Goal: Task Accomplishment & Management: Use online tool/utility

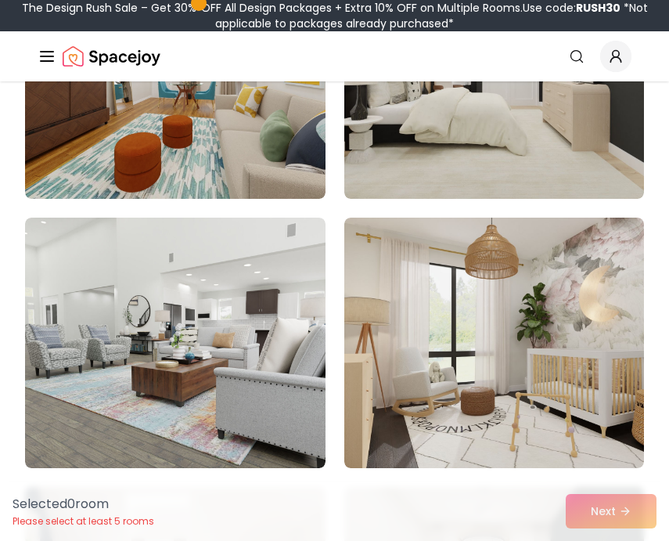
scroll to position [354, 0]
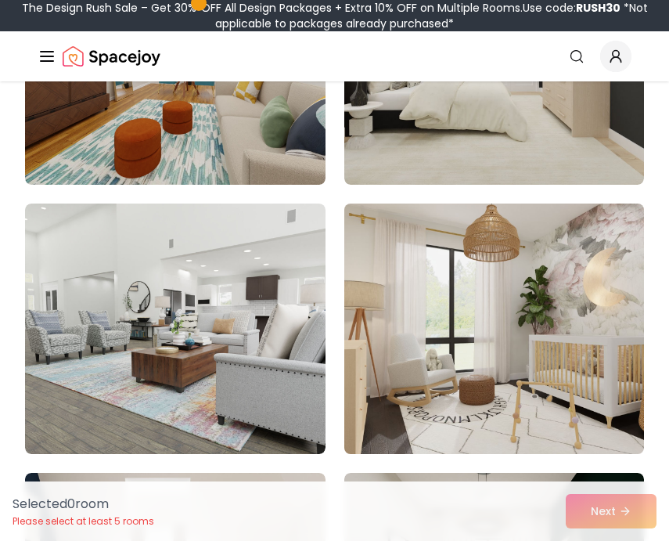
click at [380, 357] on img at bounding box center [494, 328] width 315 height 263
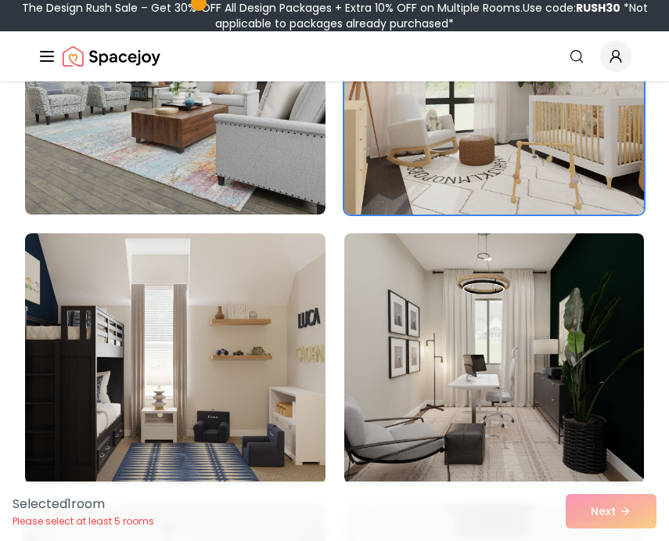
scroll to position [677, 0]
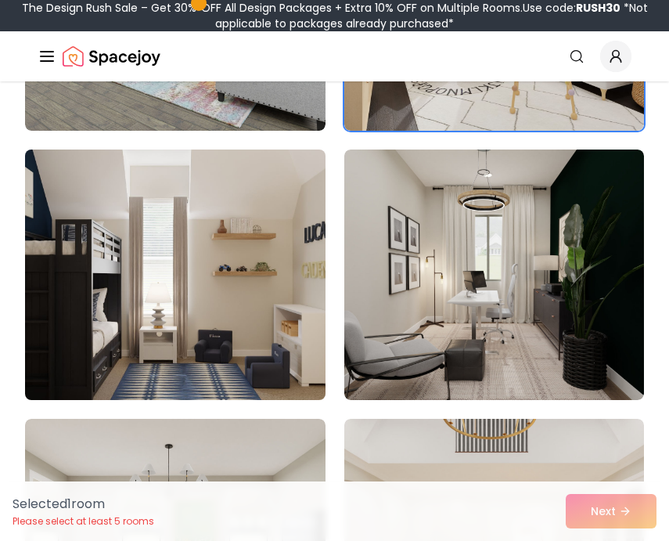
click at [265, 343] on img at bounding box center [174, 274] width 315 height 263
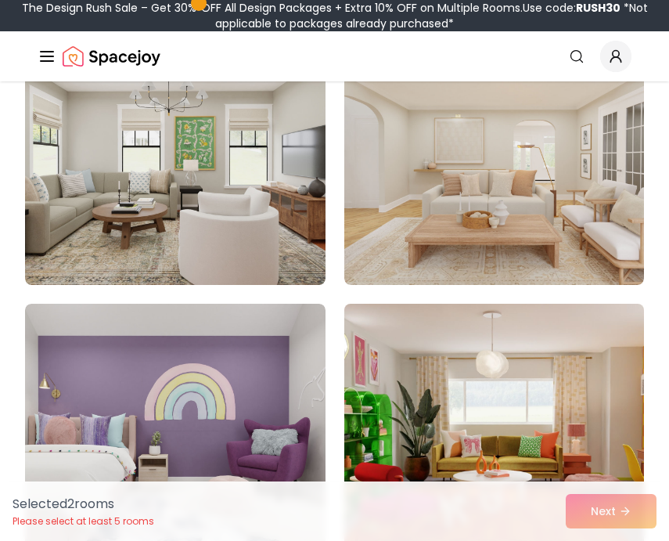
scroll to position [1054, 0]
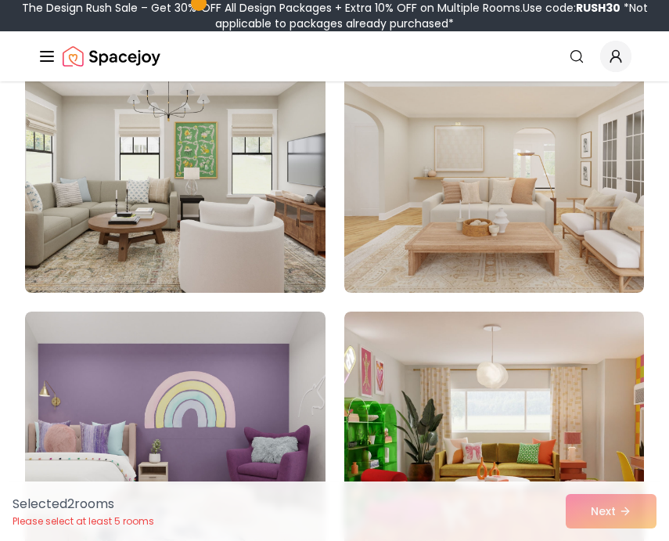
click at [292, 222] on img at bounding box center [174, 167] width 315 height 263
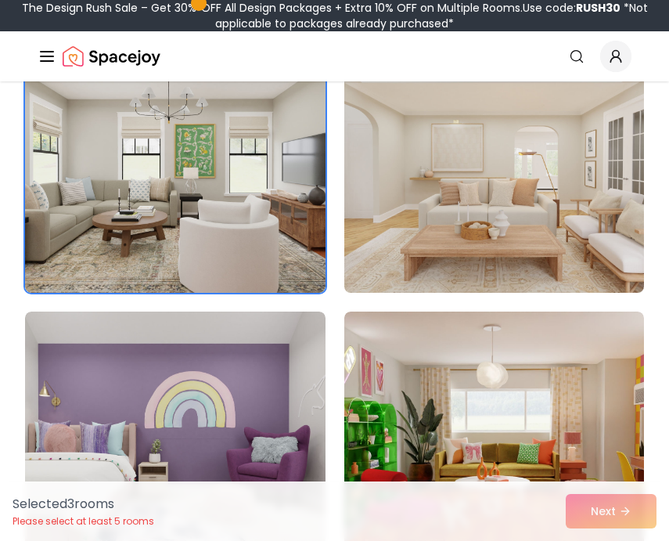
click at [384, 220] on img at bounding box center [494, 167] width 315 height 263
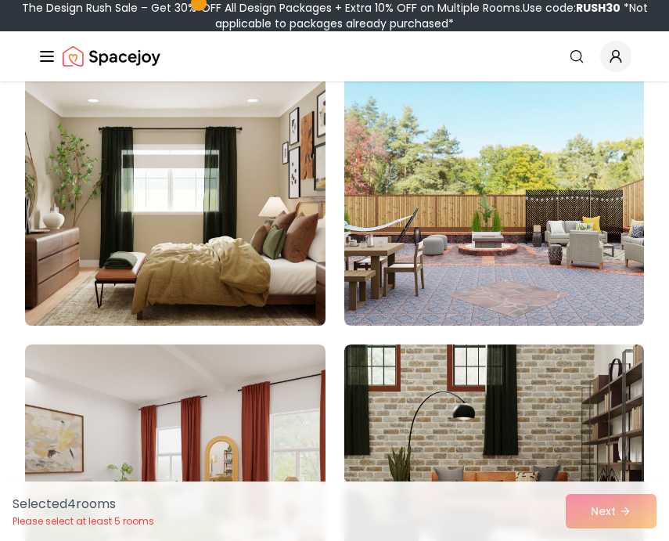
click at [266, 232] on img at bounding box center [174, 200] width 315 height 263
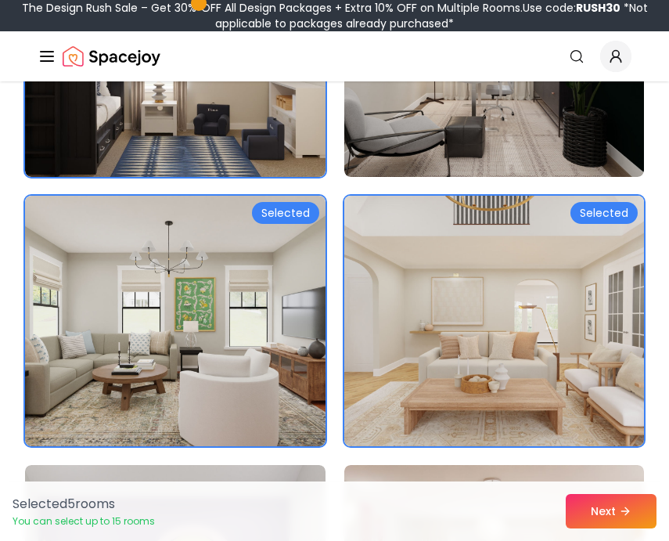
click at [422, 243] on img at bounding box center [494, 320] width 315 height 263
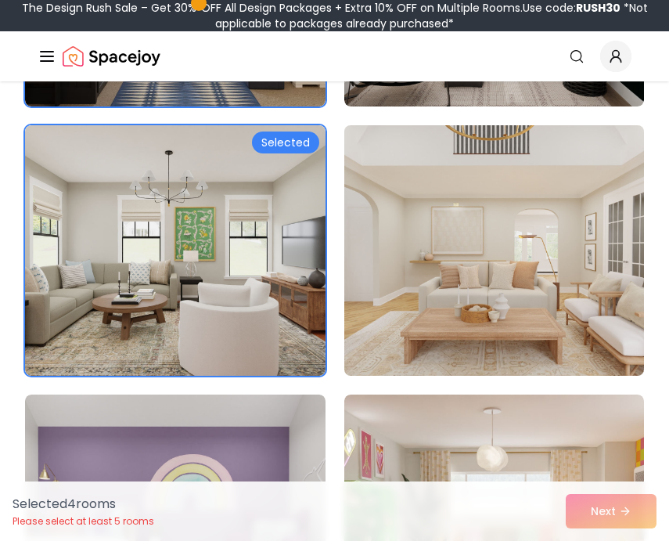
click at [422, 243] on img at bounding box center [494, 250] width 315 height 263
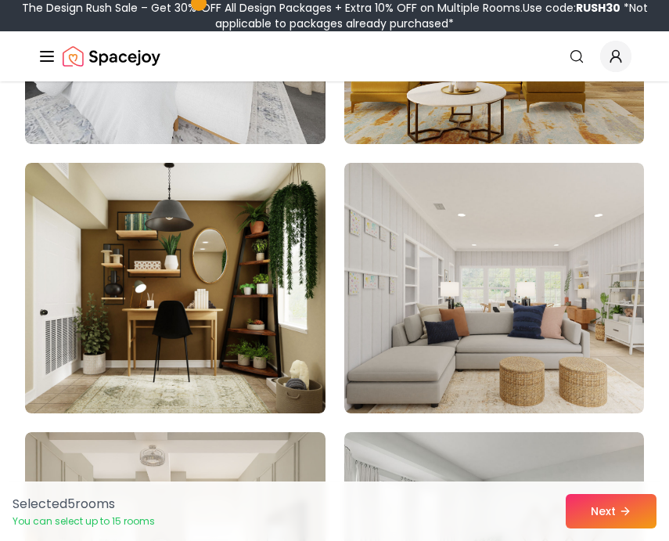
scroll to position [2280, 0]
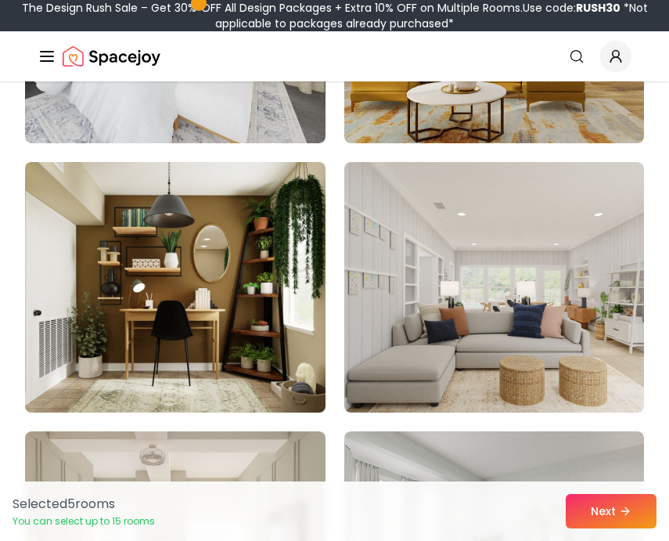
click at [277, 298] on img at bounding box center [174, 287] width 315 height 263
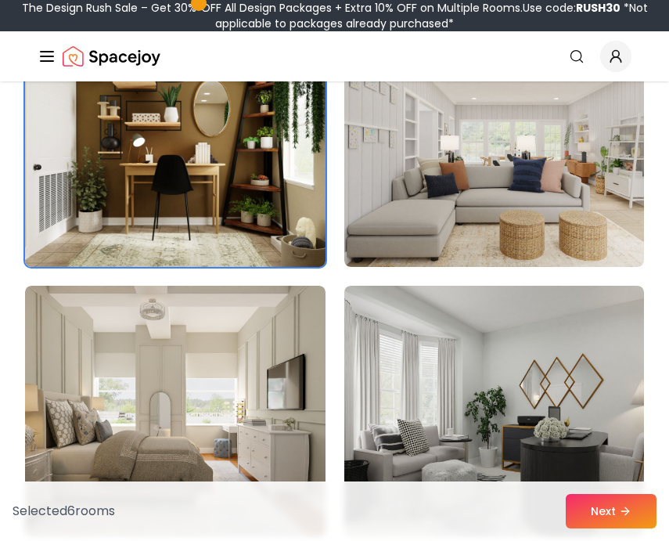
scroll to position [2416, 0]
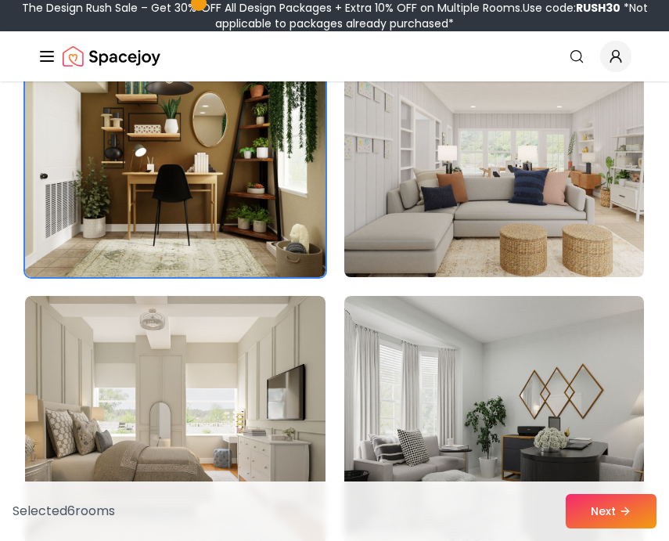
click at [428, 187] on img at bounding box center [494, 151] width 315 height 263
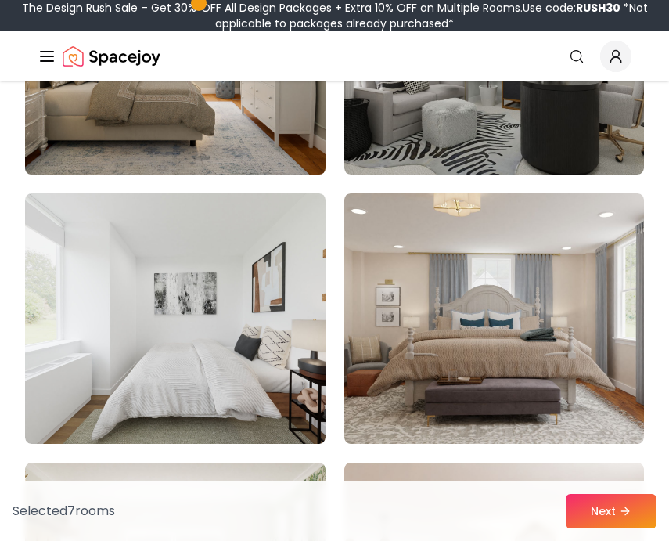
click at [247, 119] on img at bounding box center [174, 49] width 315 height 263
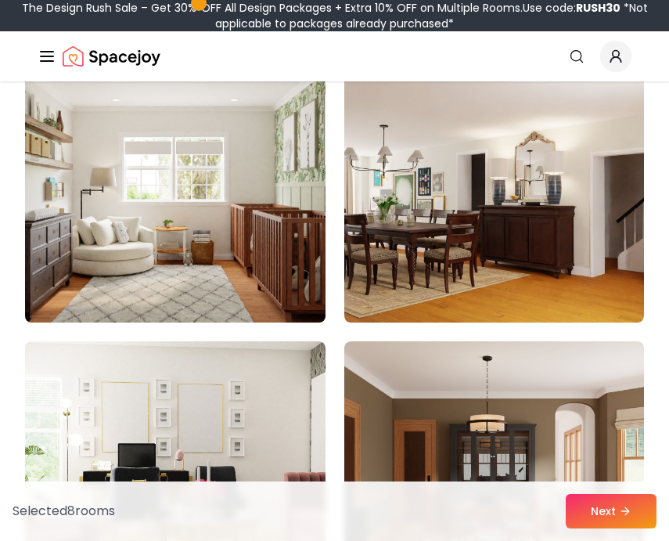
scroll to position [3181, 0]
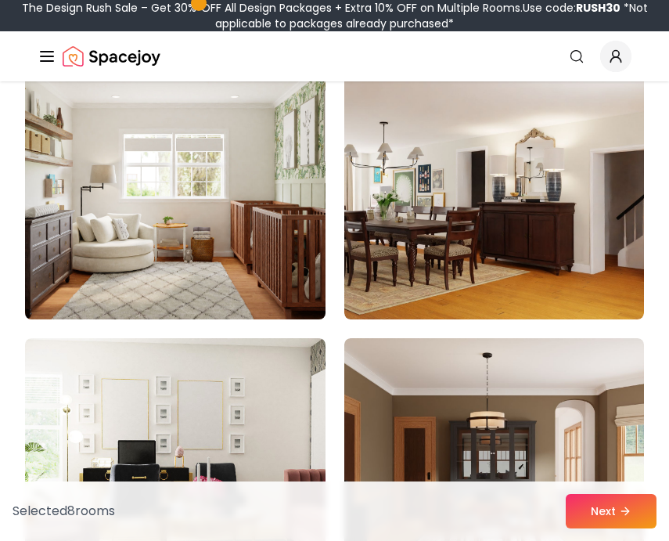
click at [248, 197] on img at bounding box center [174, 194] width 315 height 263
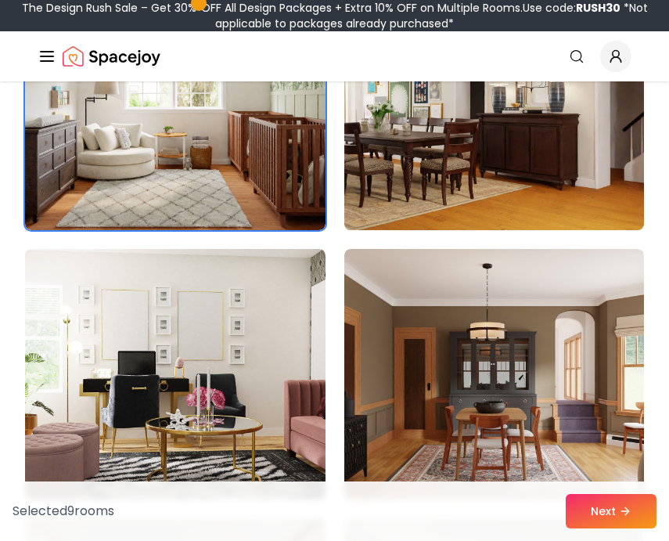
scroll to position [3254, 0]
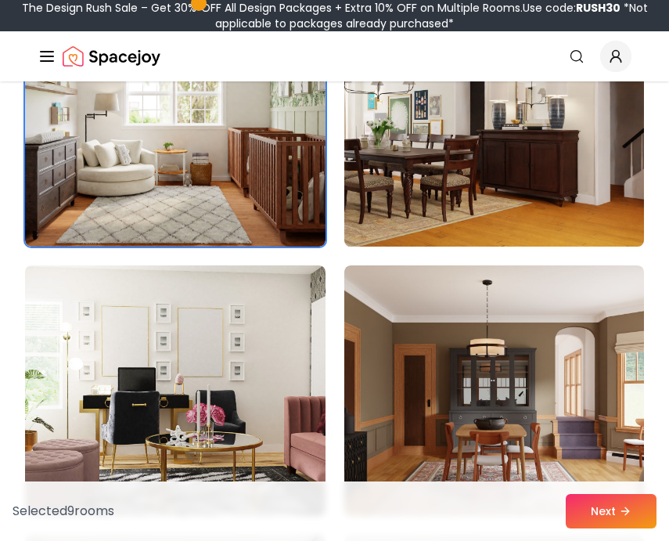
click at [403, 194] on img at bounding box center [494, 121] width 315 height 263
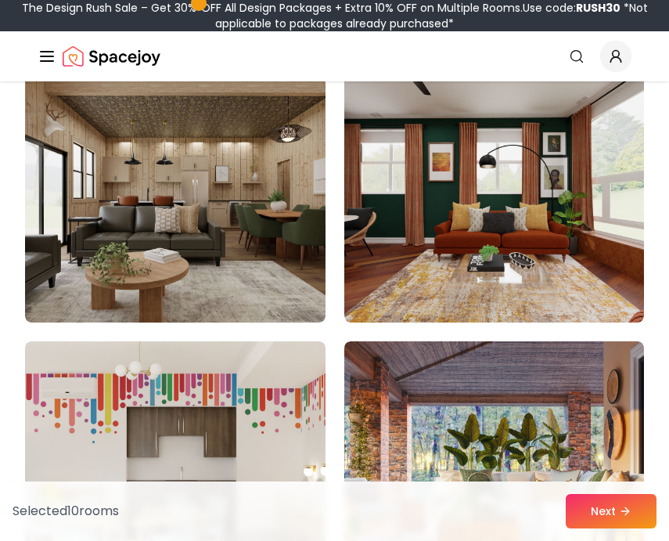
scroll to position [9373, 0]
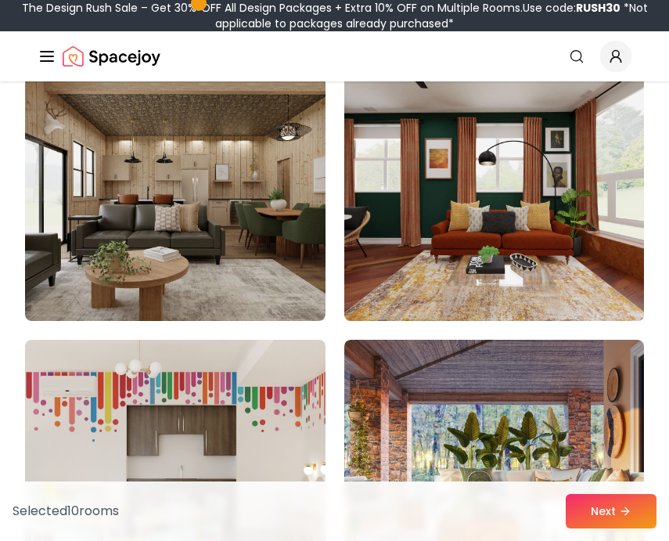
click at [385, 260] on img at bounding box center [494, 195] width 315 height 263
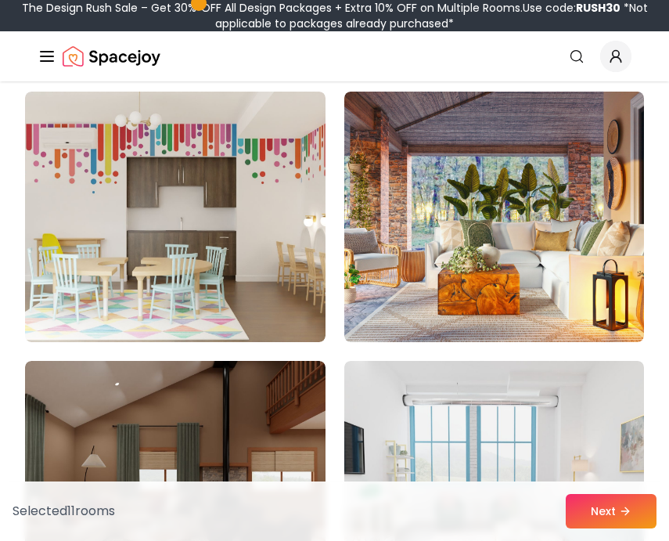
scroll to position [9588, 0]
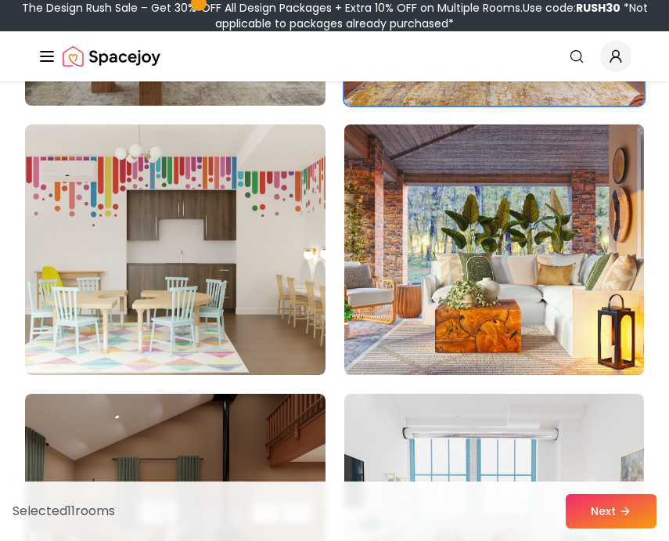
click at [409, 243] on img at bounding box center [494, 249] width 315 height 263
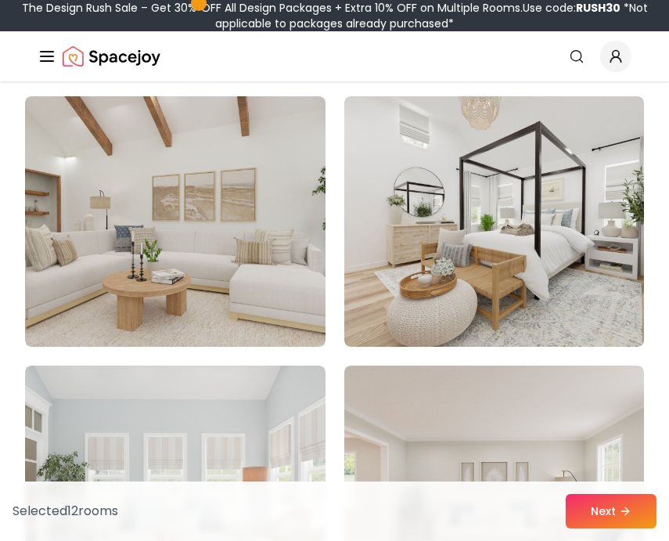
scroll to position [12844, 0]
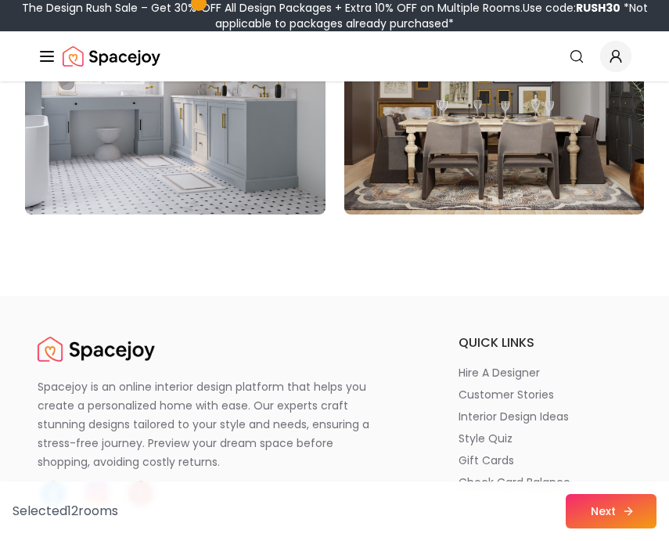
click at [612, 517] on button "Next" at bounding box center [611, 511] width 91 height 34
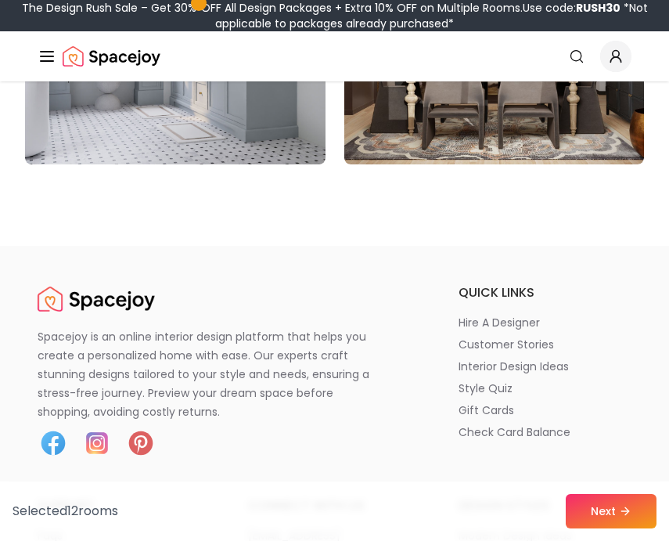
scroll to position [13518, 0]
